Goal: Task Accomplishment & Management: Use online tool/utility

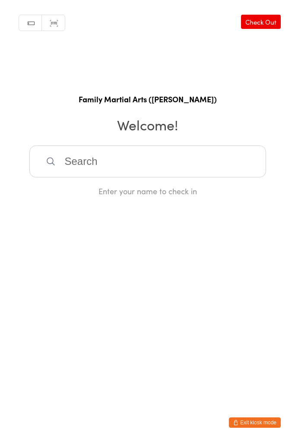
click at [167, 156] on input "search" at bounding box center [147, 162] width 237 height 32
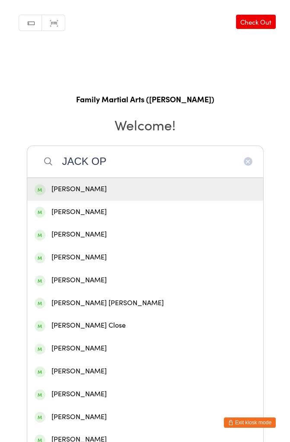
type input "JACK OP"
click at [150, 186] on div "[PERSON_NAME]" at bounding box center [145, 190] width 221 height 12
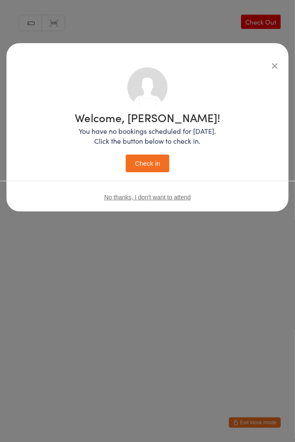
click at [156, 166] on button "Check in" at bounding box center [147, 164] width 43 height 18
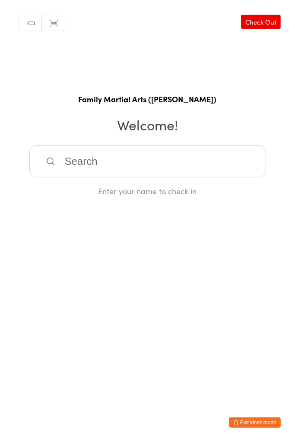
click at [153, 176] on input "search" at bounding box center [147, 162] width 237 height 32
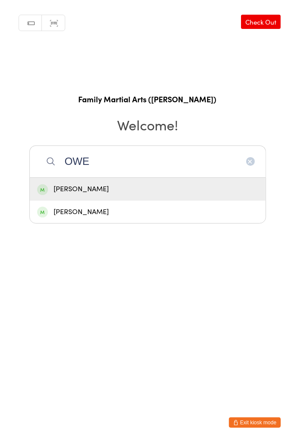
type input "OWE"
click at [102, 188] on div "[PERSON_NAME]" at bounding box center [147, 190] width 221 height 12
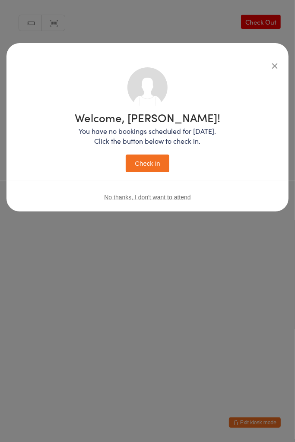
click at [153, 165] on button "Check in" at bounding box center [147, 164] width 43 height 18
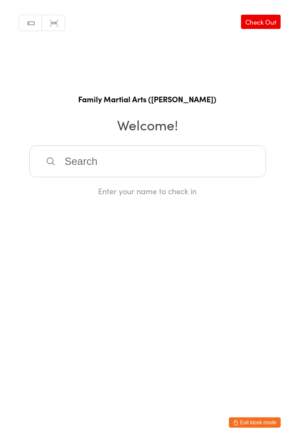
click at [154, 164] on input "search" at bounding box center [147, 162] width 237 height 32
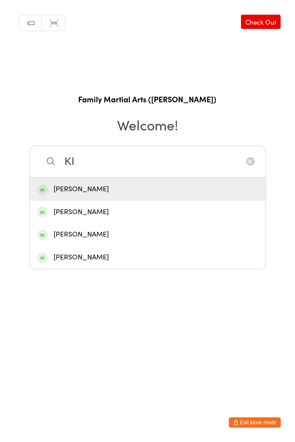
type input "K"
type input "LIT"
click at [126, 194] on div "[PERSON_NAME]" at bounding box center [147, 190] width 221 height 12
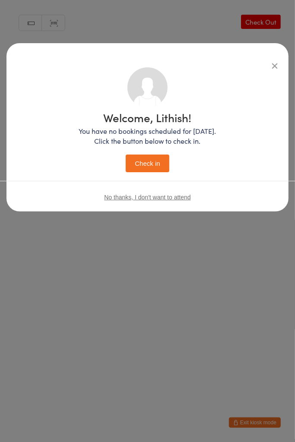
click at [151, 168] on button "Check in" at bounding box center [147, 164] width 43 height 18
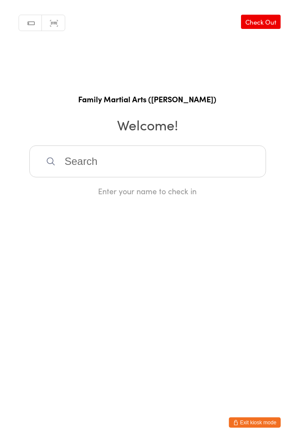
click at [156, 160] on input "search" at bounding box center [147, 162] width 237 height 32
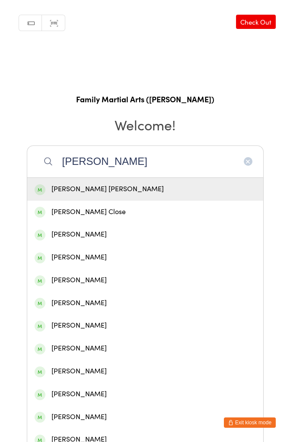
type input "[PERSON_NAME]"
click at [59, 213] on div "[PERSON_NAME] Close" at bounding box center [145, 213] width 221 height 12
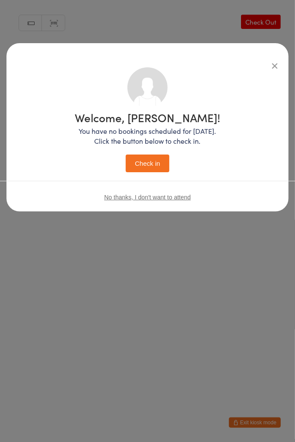
click at [143, 161] on button "Check in" at bounding box center [147, 164] width 43 height 18
